Goal: Task Accomplishment & Management: Use online tool/utility

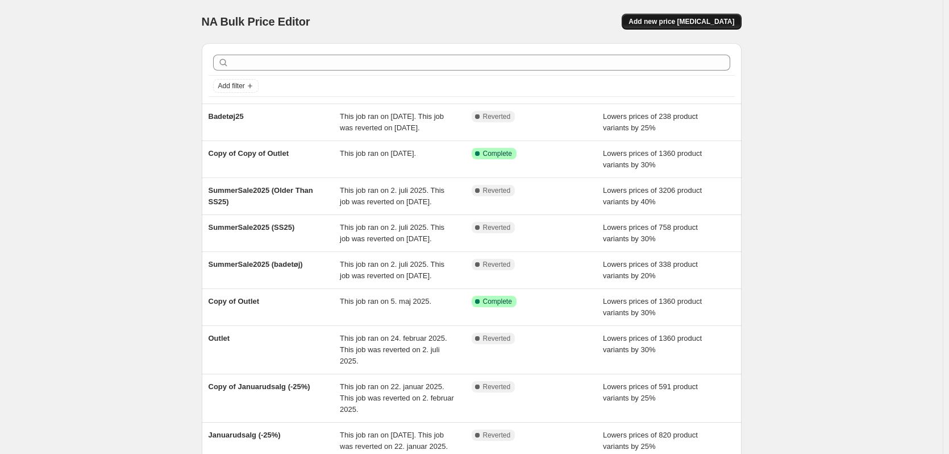
click at [672, 22] on span "Add new price change job" at bounding box center [682, 21] width 106 height 9
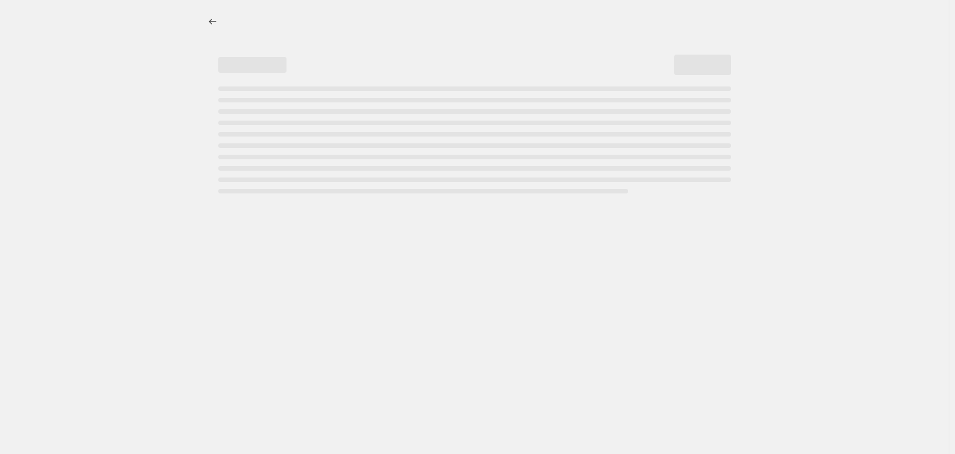
select select "percentage"
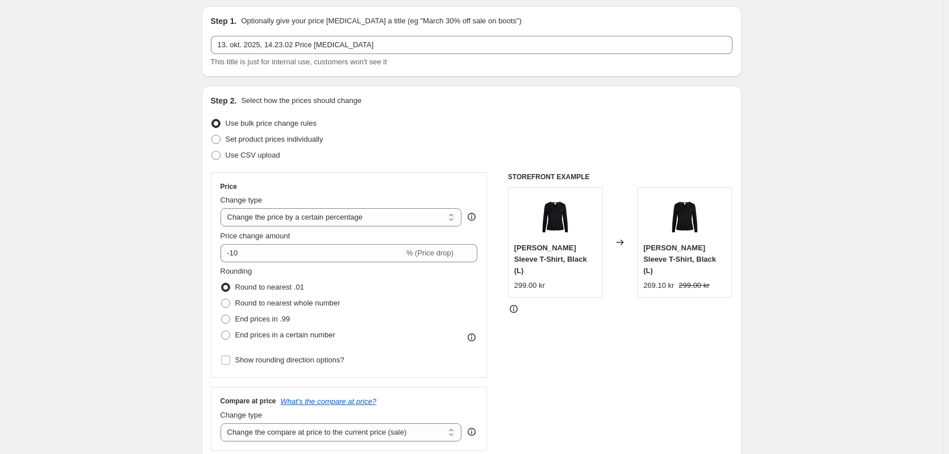
scroll to position [57, 0]
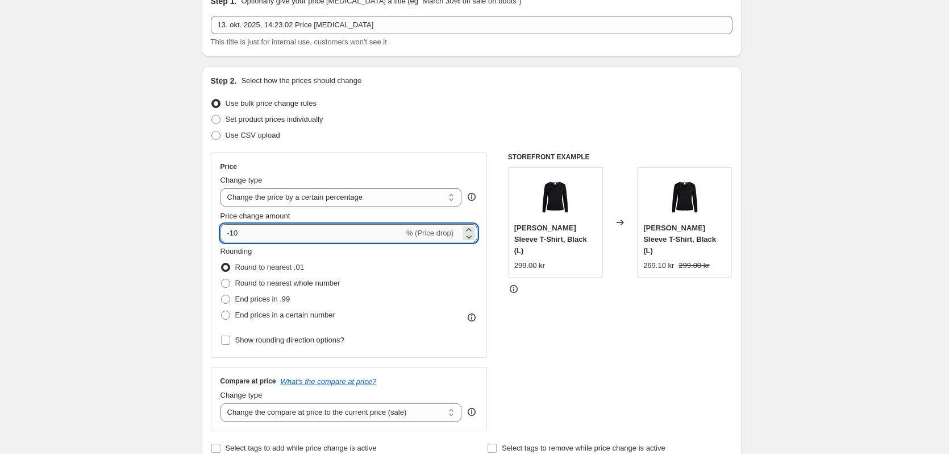
drag, startPoint x: 230, startPoint y: 234, endPoint x: 236, endPoint y: 234, distance: 6.3
click at [236, 234] on input "-10" at bounding box center [313, 233] width 184 height 18
type input "-20"
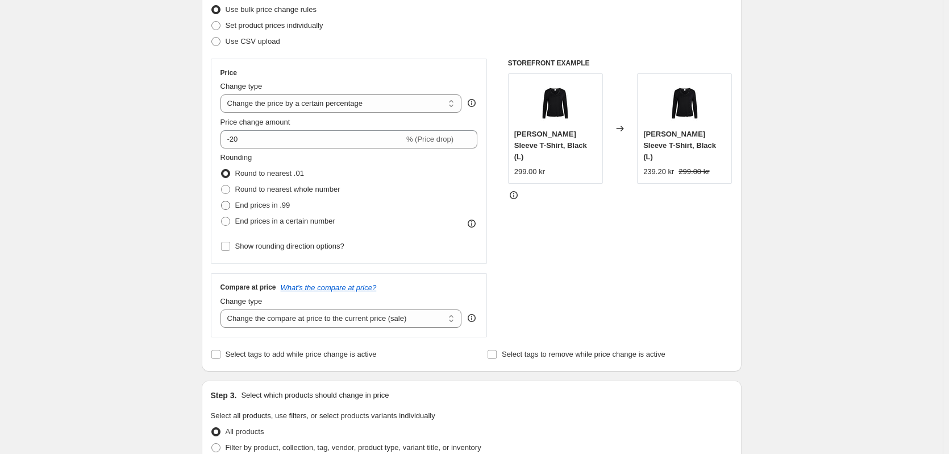
scroll to position [170, 0]
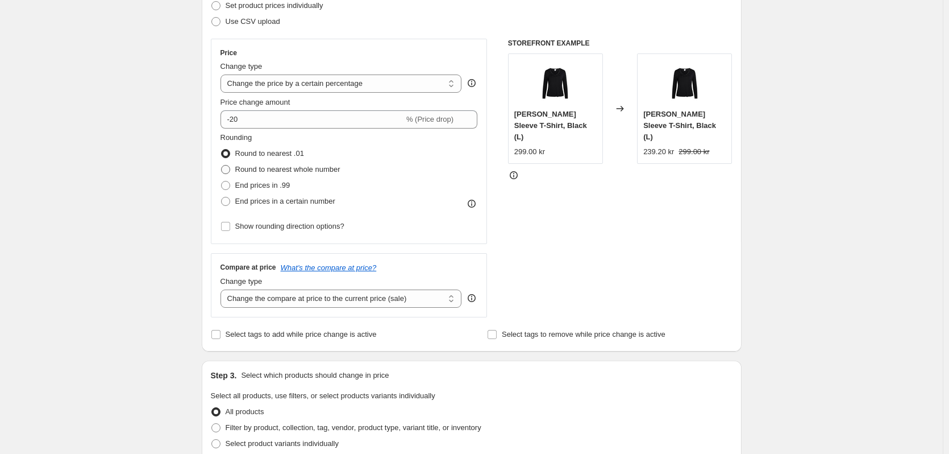
click at [274, 173] on span "Round to nearest whole number" at bounding box center [287, 169] width 105 height 9
click at [222, 165] on input "Round to nearest whole number" at bounding box center [221, 165] width 1 height 1
radio input "true"
click at [272, 181] on span "End prices in .99" at bounding box center [262, 185] width 55 height 9
click at [222, 181] on input "End prices in .99" at bounding box center [221, 181] width 1 height 1
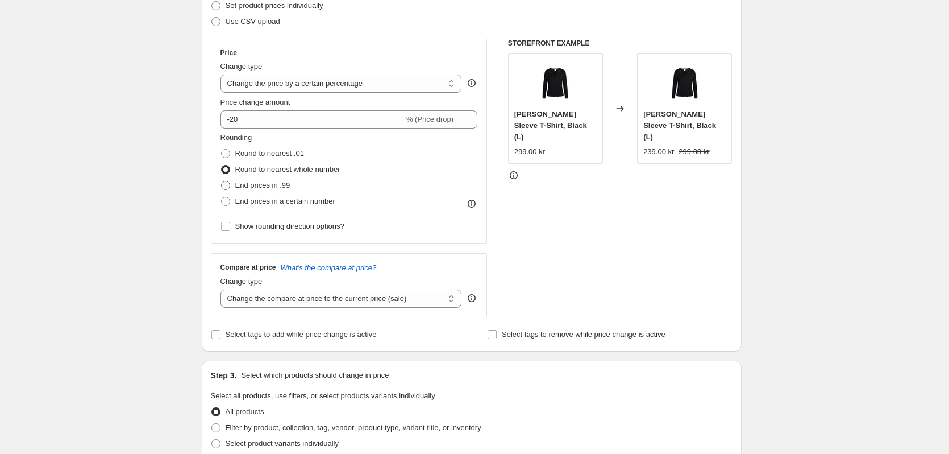
radio input "true"
click at [285, 172] on span "Round to nearest whole number" at bounding box center [287, 169] width 105 height 9
click at [222, 165] on input "Round to nearest whole number" at bounding box center [221, 165] width 1 height 1
radio input "true"
click at [160, 211] on div "Create new price change job. This page is ready Create new price change job Dra…" at bounding box center [471, 398] width 943 height 1136
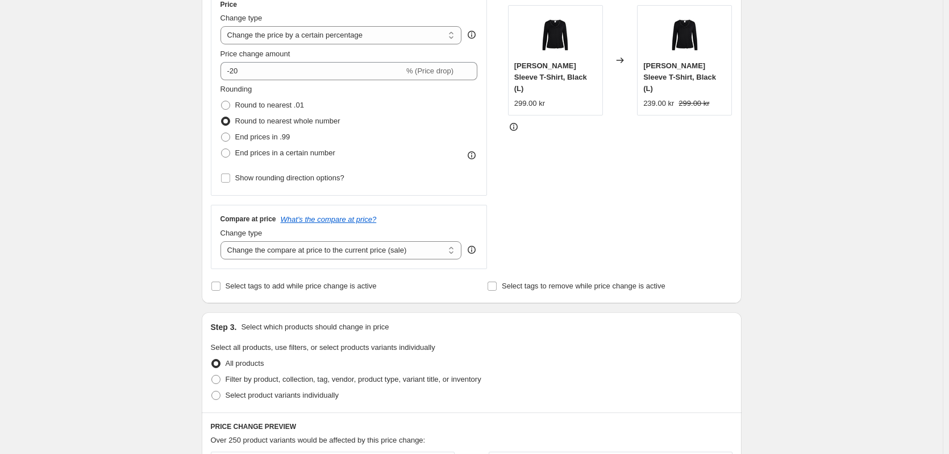
scroll to position [284, 0]
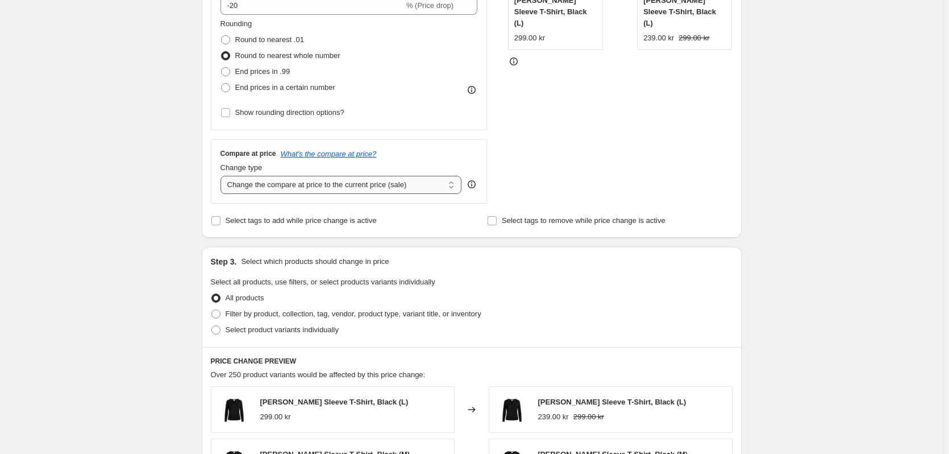
click at [292, 186] on select "Change the compare at price to the current price (sale) Change the compare at p…" at bounding box center [342, 185] width 242 height 18
click at [141, 198] on div "Create new price change job. This page is ready Create new price change job Dra…" at bounding box center [471, 284] width 943 height 1136
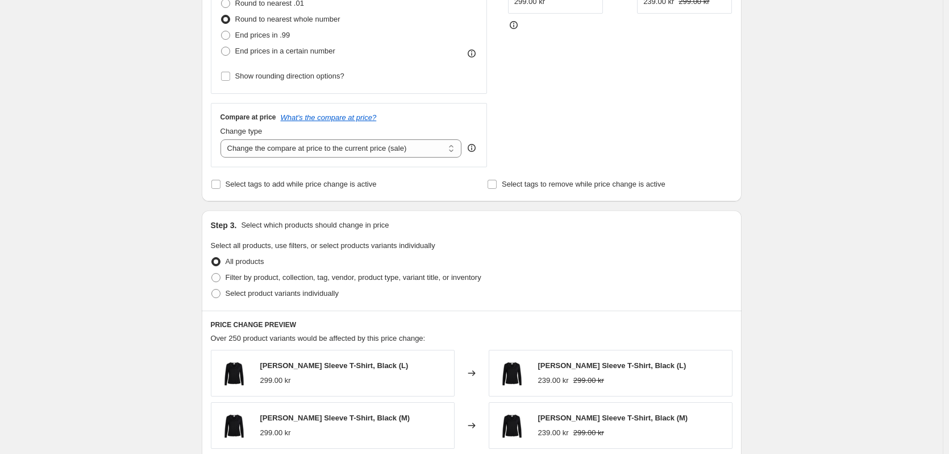
scroll to position [342, 0]
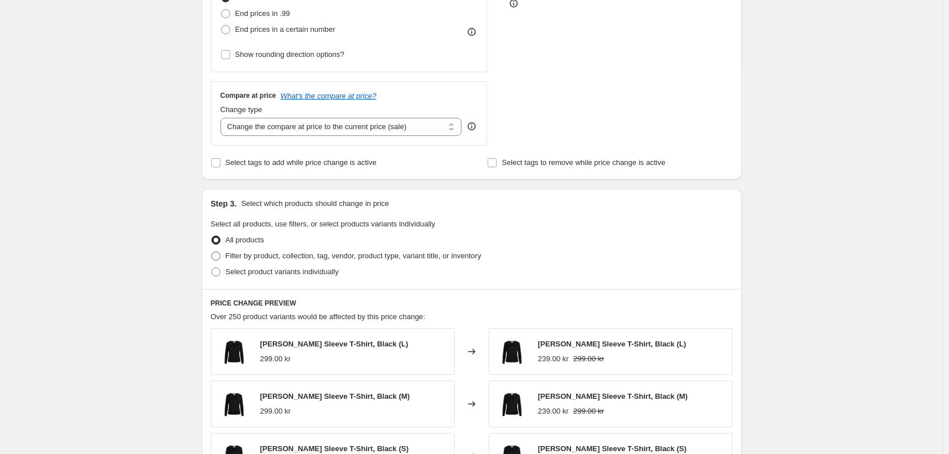
click at [255, 255] on span "Filter by product, collection, tag, vendor, product type, variant title, or inv…" at bounding box center [354, 255] width 256 height 9
click at [212, 252] on input "Filter by product, collection, tag, vendor, product type, variant title, or inv…" at bounding box center [211, 251] width 1 height 1
radio input "true"
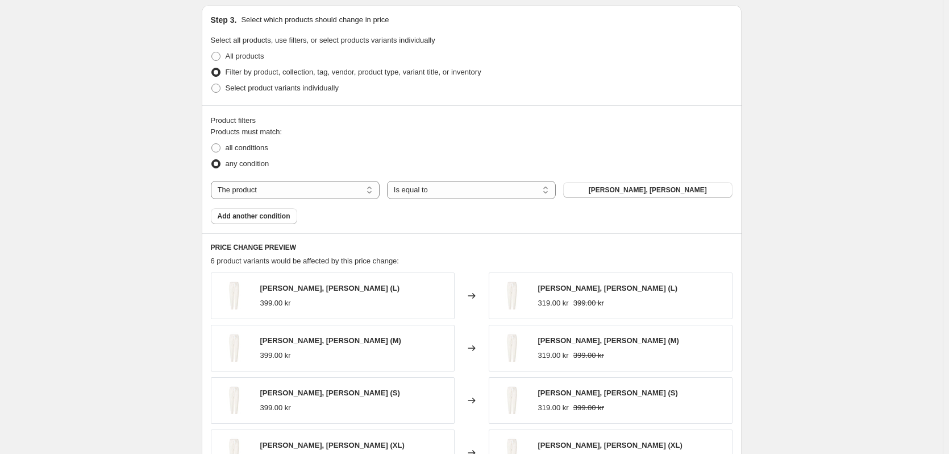
scroll to position [569, 0]
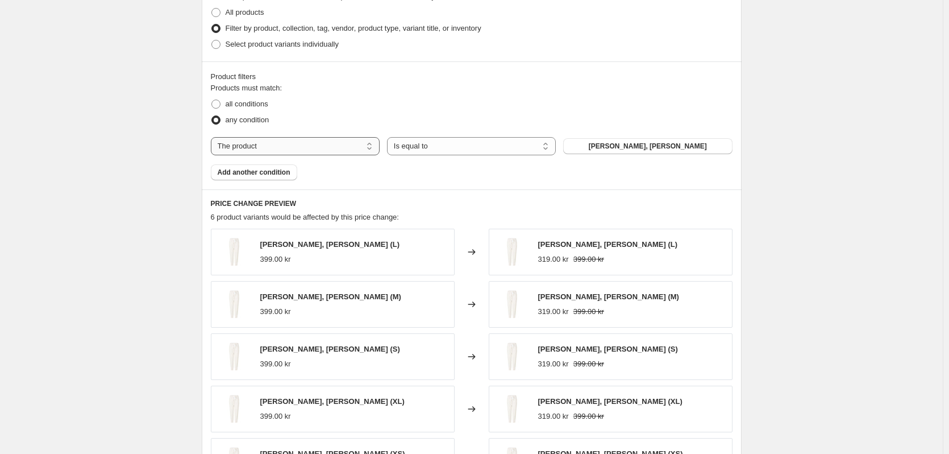
click at [278, 144] on select "The product The product's collection The product's tag The product's vendor The…" at bounding box center [295, 146] width 169 height 18
select select "collection"
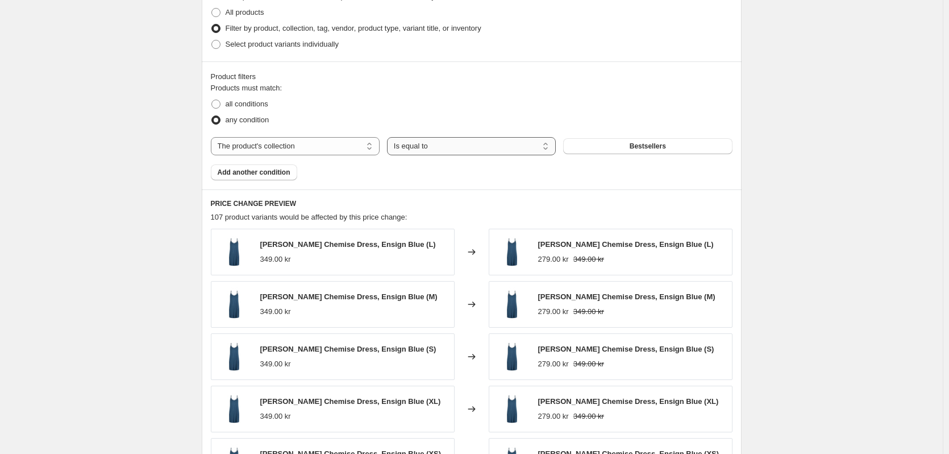
click at [423, 145] on select "Is equal to Is not equal to" at bounding box center [471, 146] width 169 height 18
select select "not_equal"
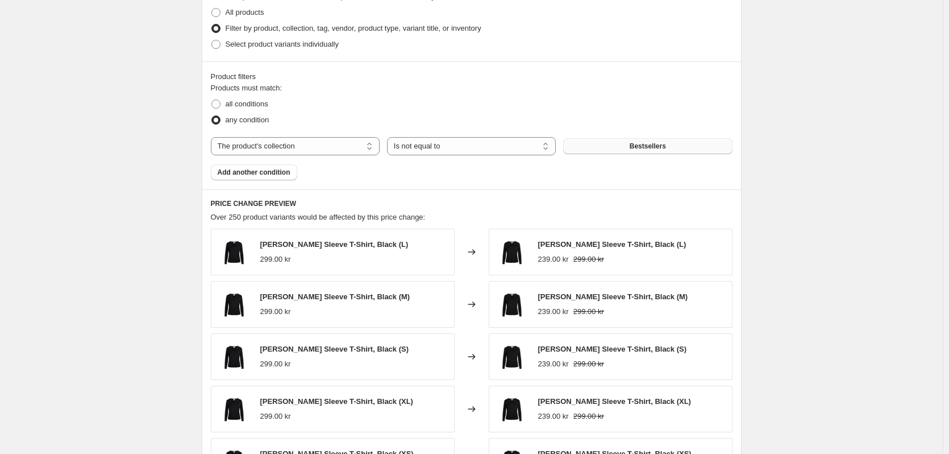
click at [630, 151] on button "Bestsellers" at bounding box center [647, 146] width 169 height 16
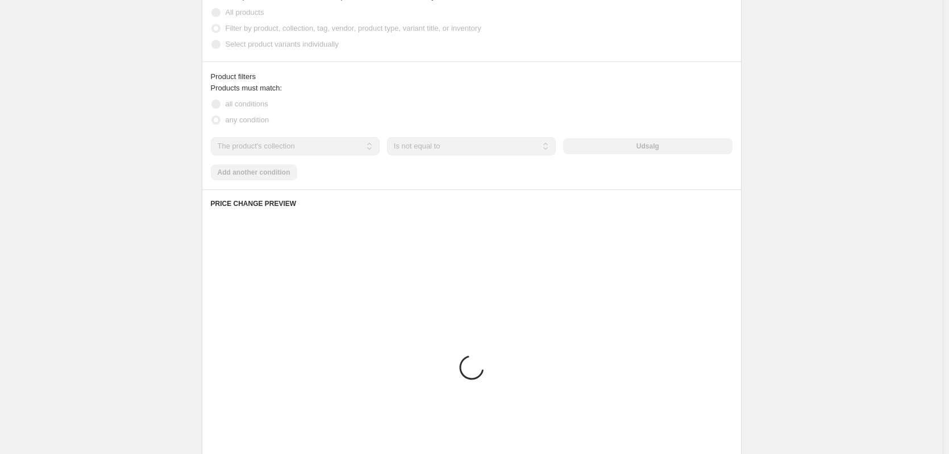
click at [126, 169] on div "Create new price change job. This page is ready Create new price change job Dra…" at bounding box center [471, 63] width 943 height 1264
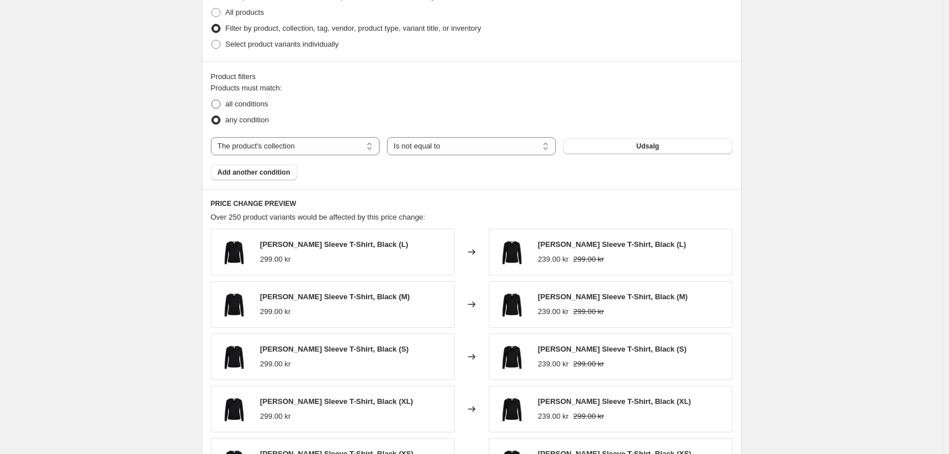
click at [249, 106] on span "all conditions" at bounding box center [247, 103] width 43 height 9
click at [212, 100] on input "all conditions" at bounding box center [211, 99] width 1 height 1
radio input "true"
click at [263, 171] on span "Add another condition" at bounding box center [254, 172] width 73 height 9
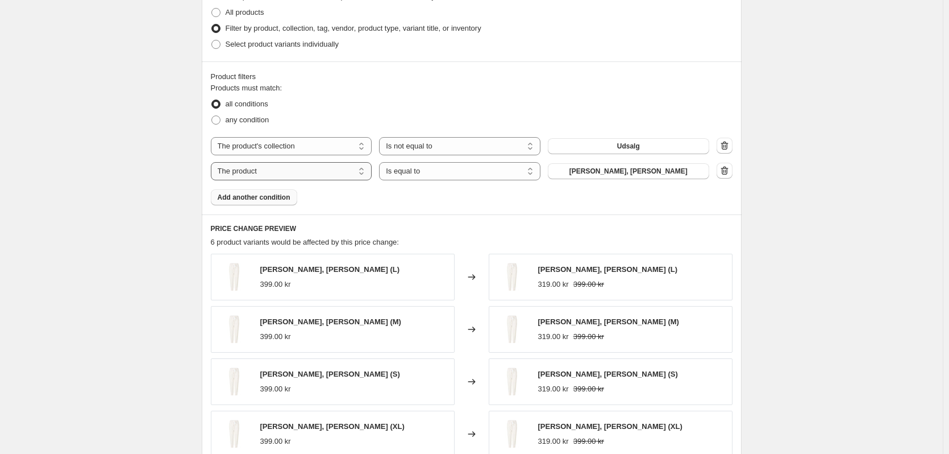
click at [288, 171] on select "The product The product's collection The product's tag The product's vendor The…" at bounding box center [291, 171] width 161 height 18
select select "product_status"
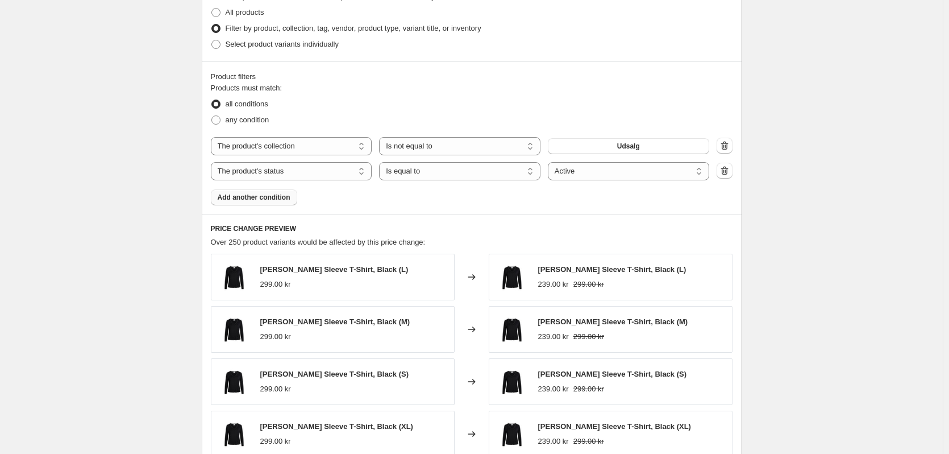
click at [159, 198] on div "Create new price change job. This page is ready Create new price change job Dra…" at bounding box center [471, 75] width 943 height 1289
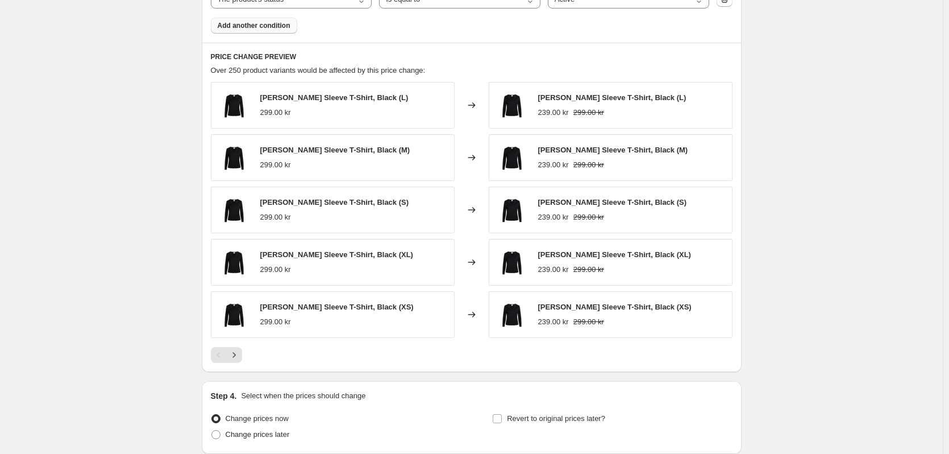
scroll to position [836, 0]
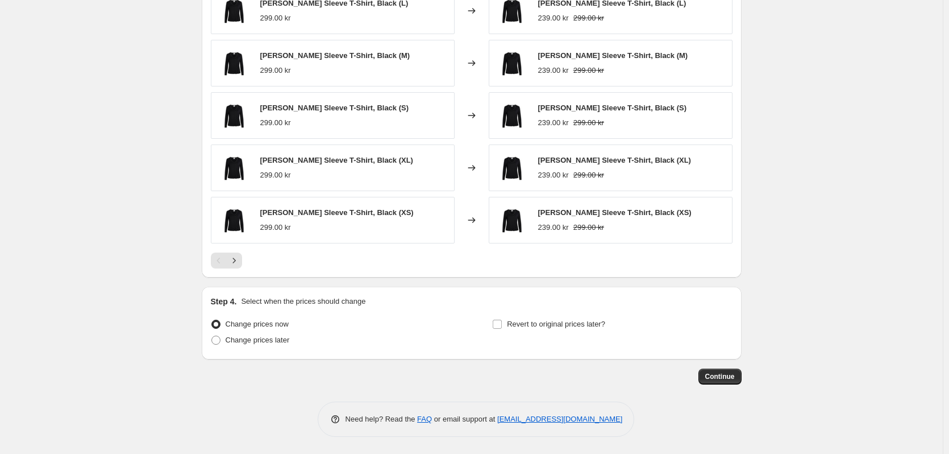
drag, startPoint x: 730, startPoint y: 379, endPoint x: 341, endPoint y: 347, distance: 390.1
click at [405, 368] on div "Continue" at bounding box center [472, 376] width 540 height 16
click at [531, 325] on span "Revert to original prices later?" at bounding box center [556, 323] width 98 height 9
click at [502, 325] on input "Revert to original prices later?" at bounding box center [497, 323] width 9 height 9
checkbox input "true"
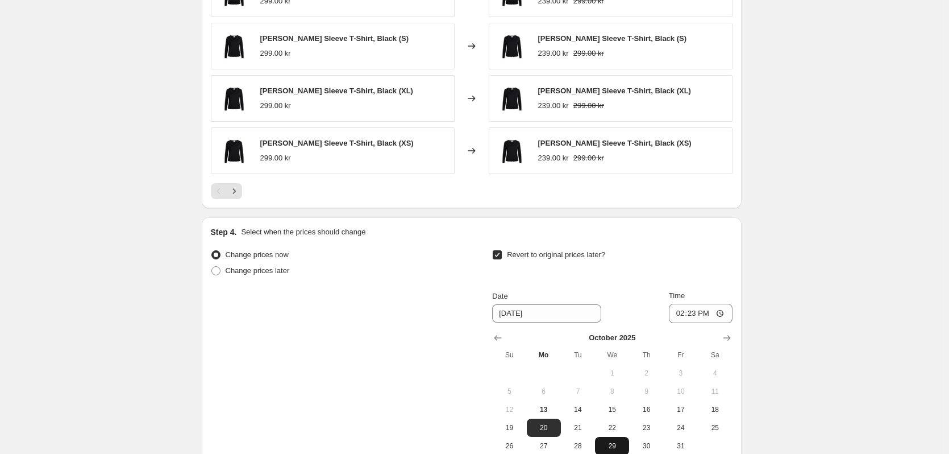
scroll to position [1030, 0]
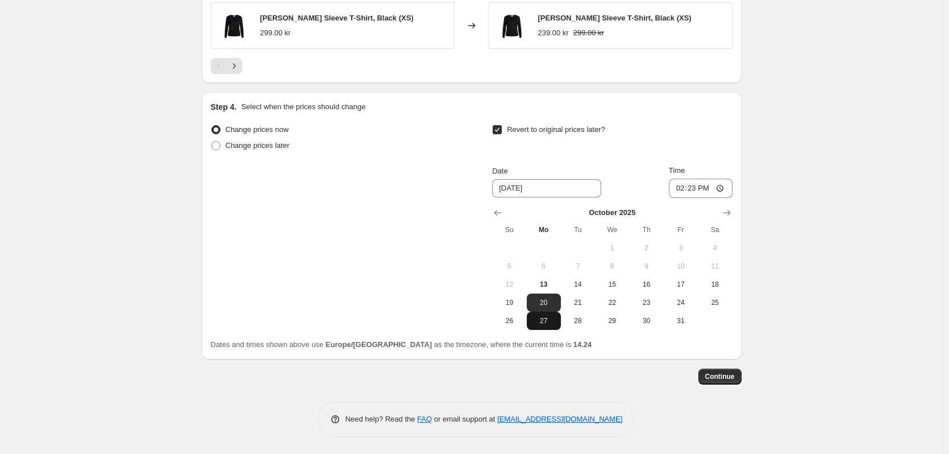
click at [545, 322] on span "27" at bounding box center [543, 320] width 25 height 9
click at [519, 325] on span "26" at bounding box center [509, 320] width 25 height 9
type input "10/26/2025"
click at [708, 189] on input "14:23" at bounding box center [701, 187] width 64 height 19
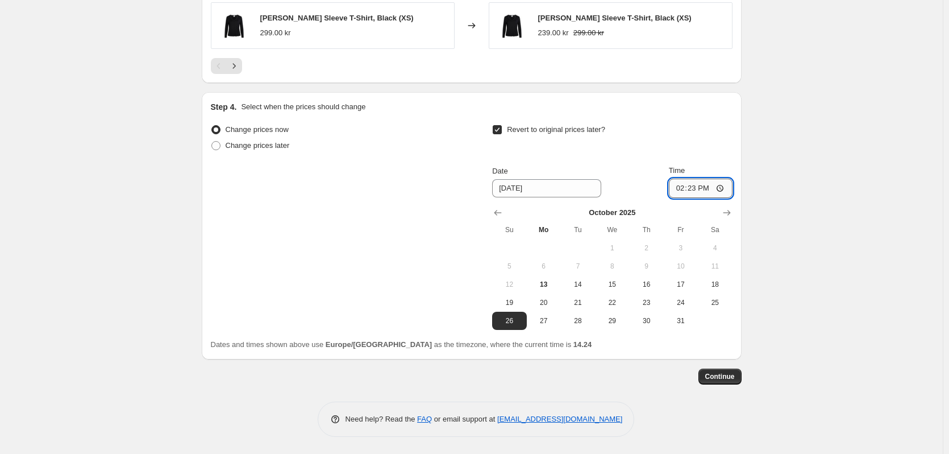
click at [694, 191] on input "14:23" at bounding box center [701, 187] width 64 height 19
click at [704, 190] on input "23:23" at bounding box center [701, 187] width 64 height 19
type input "23:59"
click at [723, 375] on span "Continue" at bounding box center [720, 376] width 30 height 9
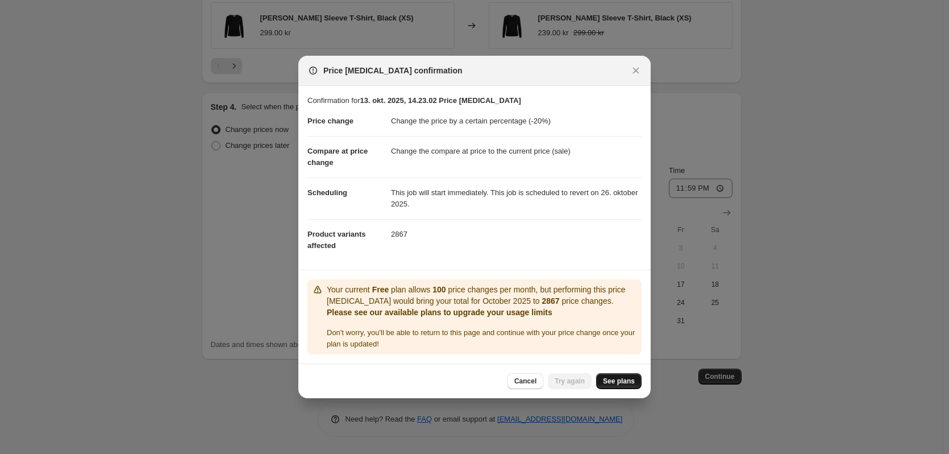
click at [627, 387] on link "See plans" at bounding box center [618, 381] width 45 height 16
drag, startPoint x: 642, startPoint y: 66, endPoint x: 554, endPoint y: 234, distance: 188.6
click at [585, 179] on div "Price change job confirmation Confirmation for 13. okt. 2025, 14.23.02 Price ch…" at bounding box center [474, 227] width 352 height 342
click at [546, 250] on dl "Price change Change the price by a certain percentage (-20%) Compare at price c…" at bounding box center [474, 183] width 334 height 154
click at [619, 382] on span "See plans" at bounding box center [619, 380] width 32 height 9
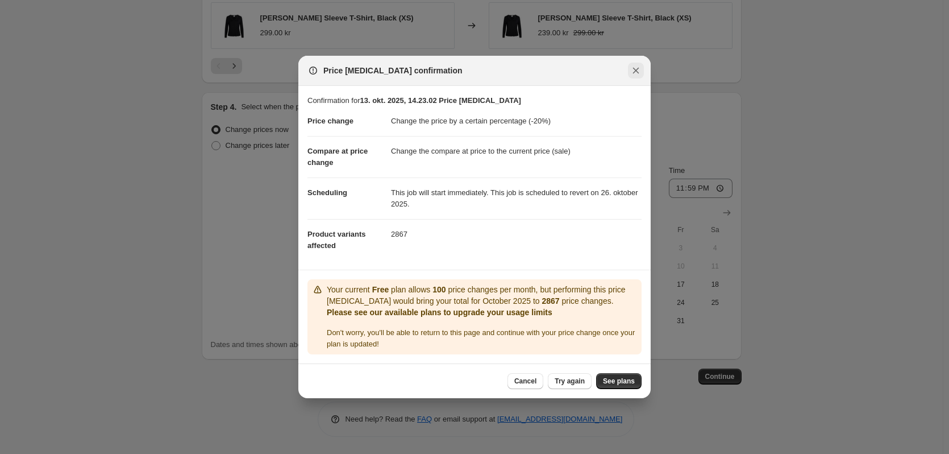
click at [637, 70] on icon "Close" at bounding box center [636, 71] width 6 height 6
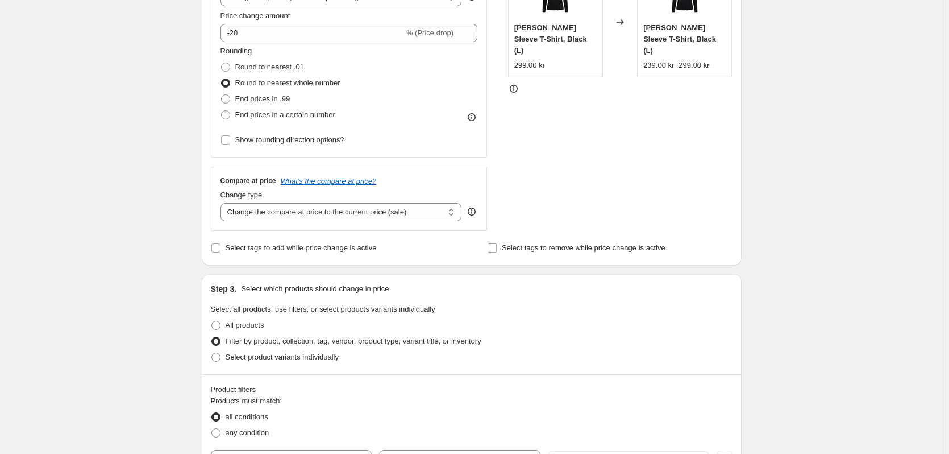
scroll to position [170, 0]
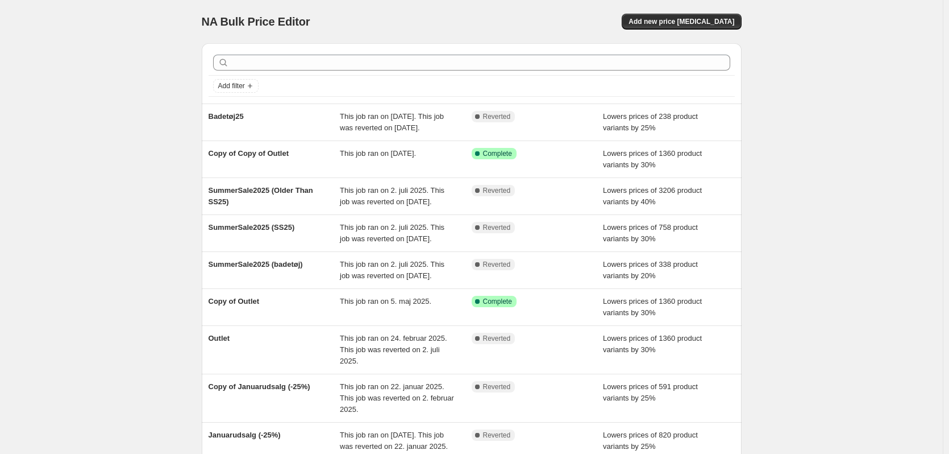
click at [186, 29] on div "NA Bulk Price Editor. This page is ready NA Bulk Price Editor Add new price [ME…" at bounding box center [471, 304] width 943 height 608
click at [692, 29] on button "Add new price [MEDICAL_DATA]" at bounding box center [681, 22] width 119 height 16
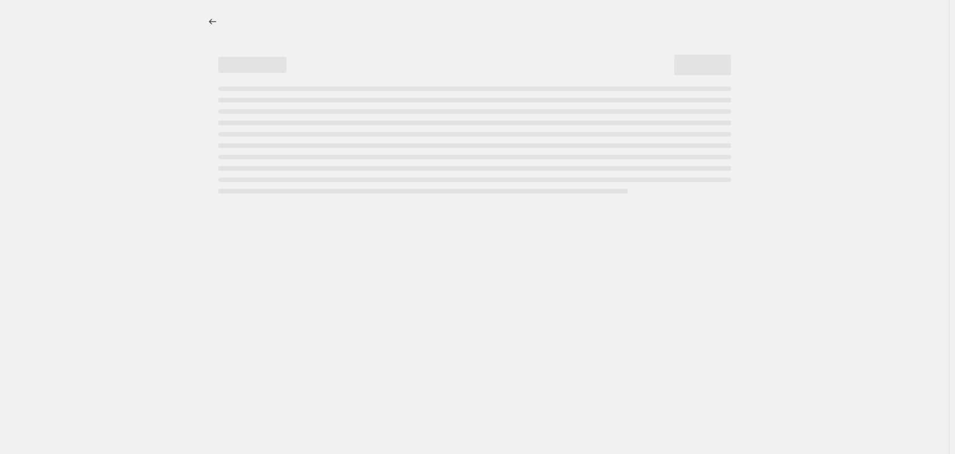
select select "percentage"
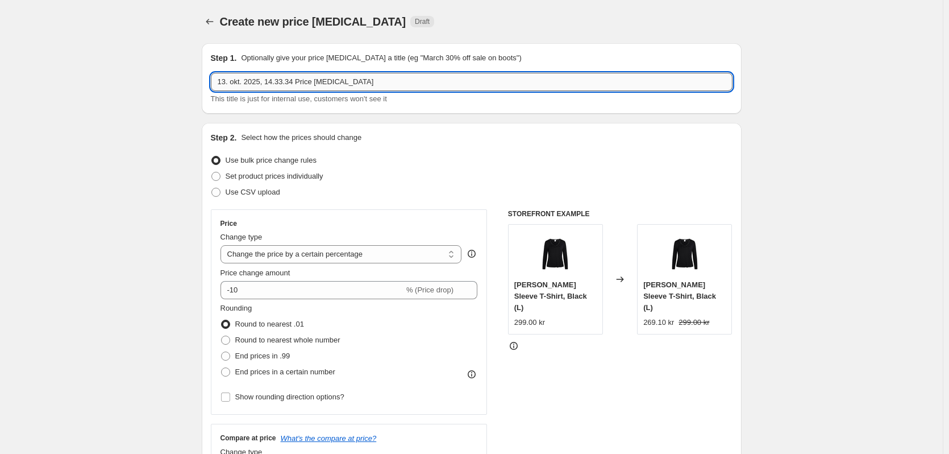
click at [272, 90] on input "13. okt. 2025, 14.33.34 Price change job" at bounding box center [472, 82] width 522 height 18
type input "20% off ("
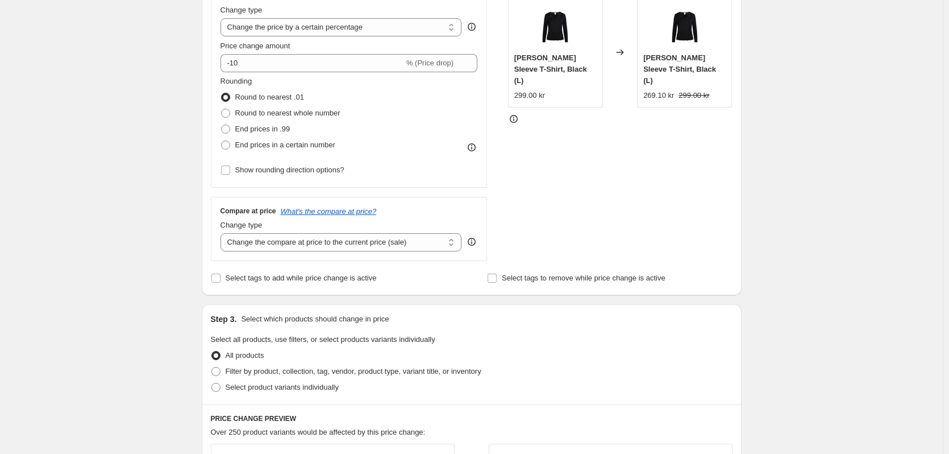
scroll to position [227, 0]
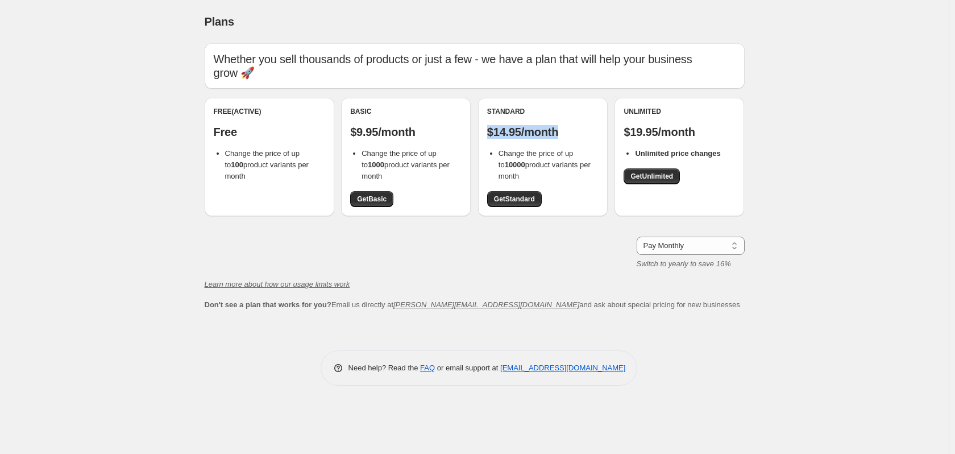
drag, startPoint x: 489, startPoint y: 128, endPoint x: 565, endPoint y: 126, distance: 76.2
click at [565, 126] on p "$14.95/month" at bounding box center [542, 132] width 111 height 14
copy p "$14.95/month"
